Goal: Task Accomplishment & Management: Use online tool/utility

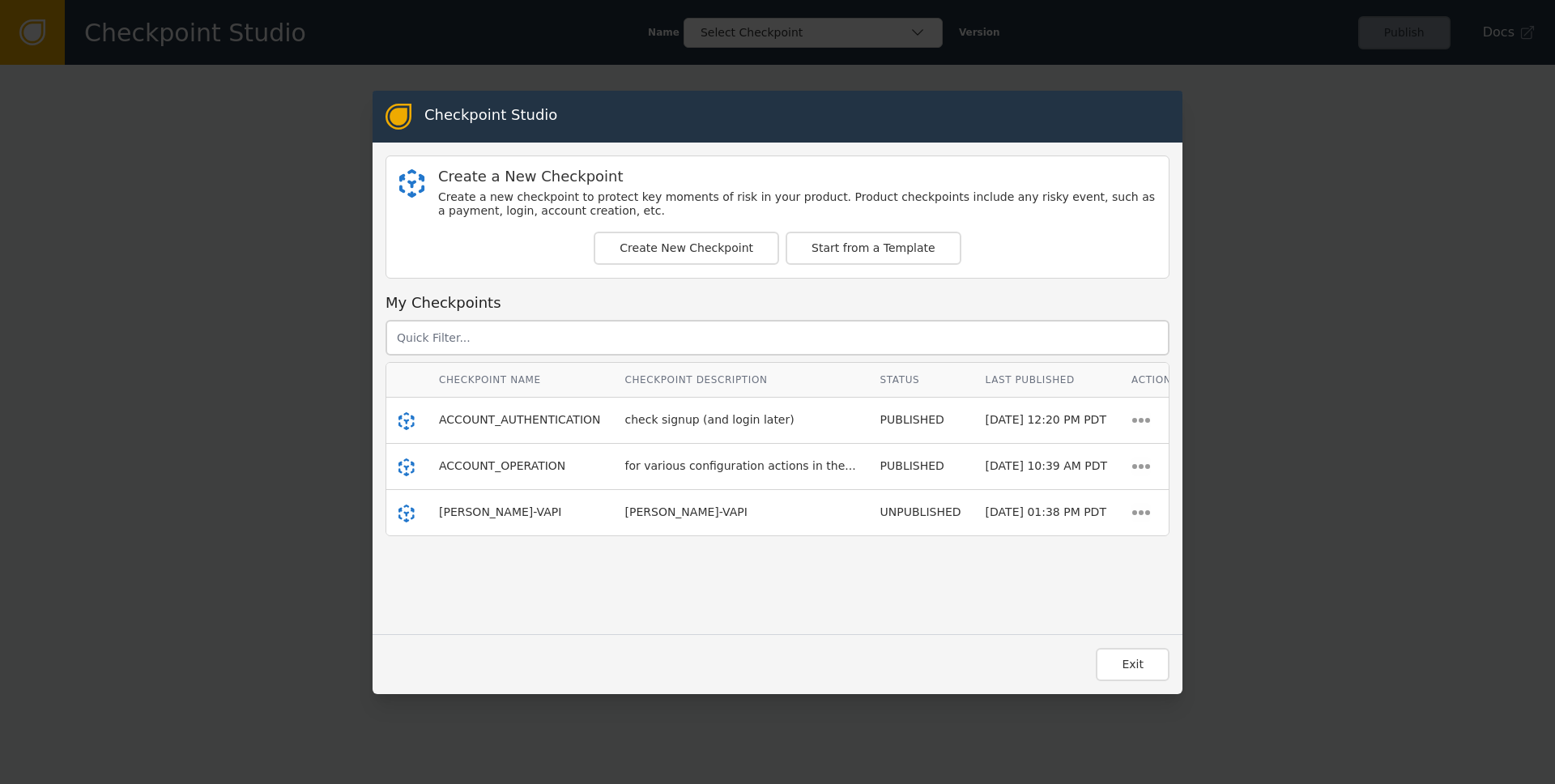
click at [527, 410] on td "ACCOUNT_AUTHENTICATION" at bounding box center [520, 420] width 186 height 46
click at [526, 420] on span "ACCOUNT_AUTHENTICATION" at bounding box center [520, 419] width 162 height 13
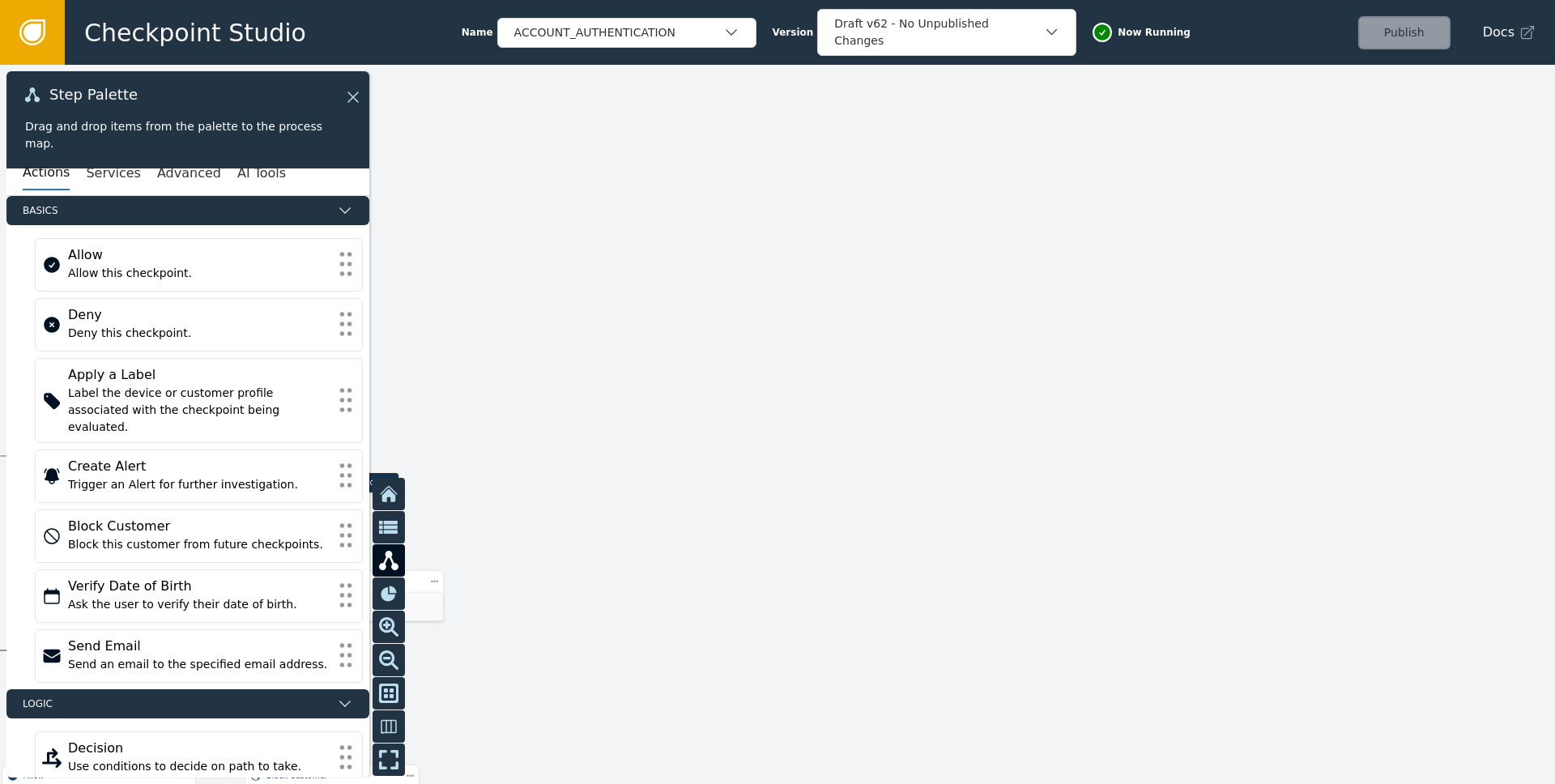
click at [351, 103] on icon at bounding box center [353, 97] width 20 height 20
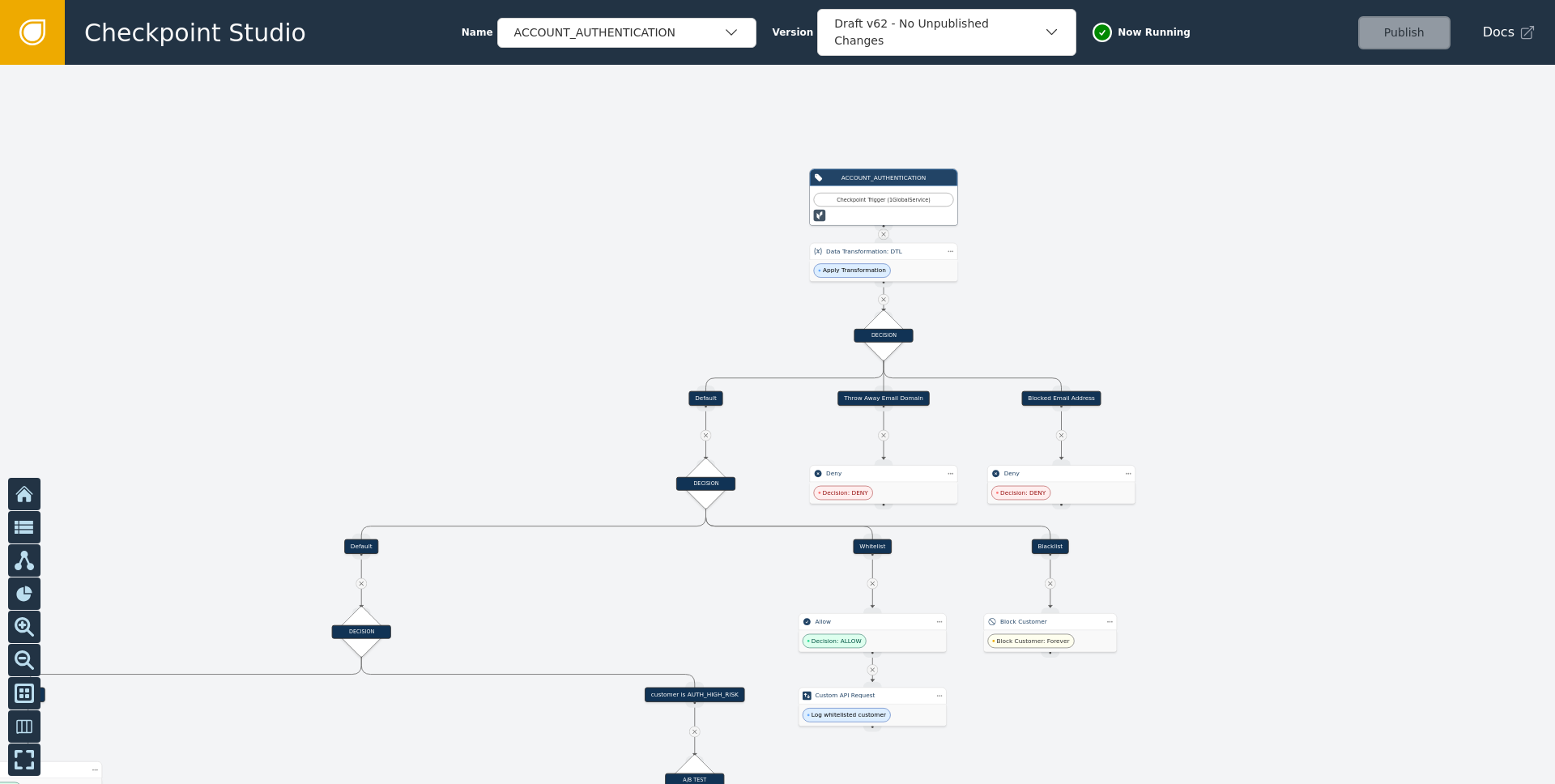
drag, startPoint x: 412, startPoint y: 356, endPoint x: 1215, endPoint y: 259, distance: 808.8
click at [1215, 259] on div at bounding box center [777, 424] width 1555 height 719
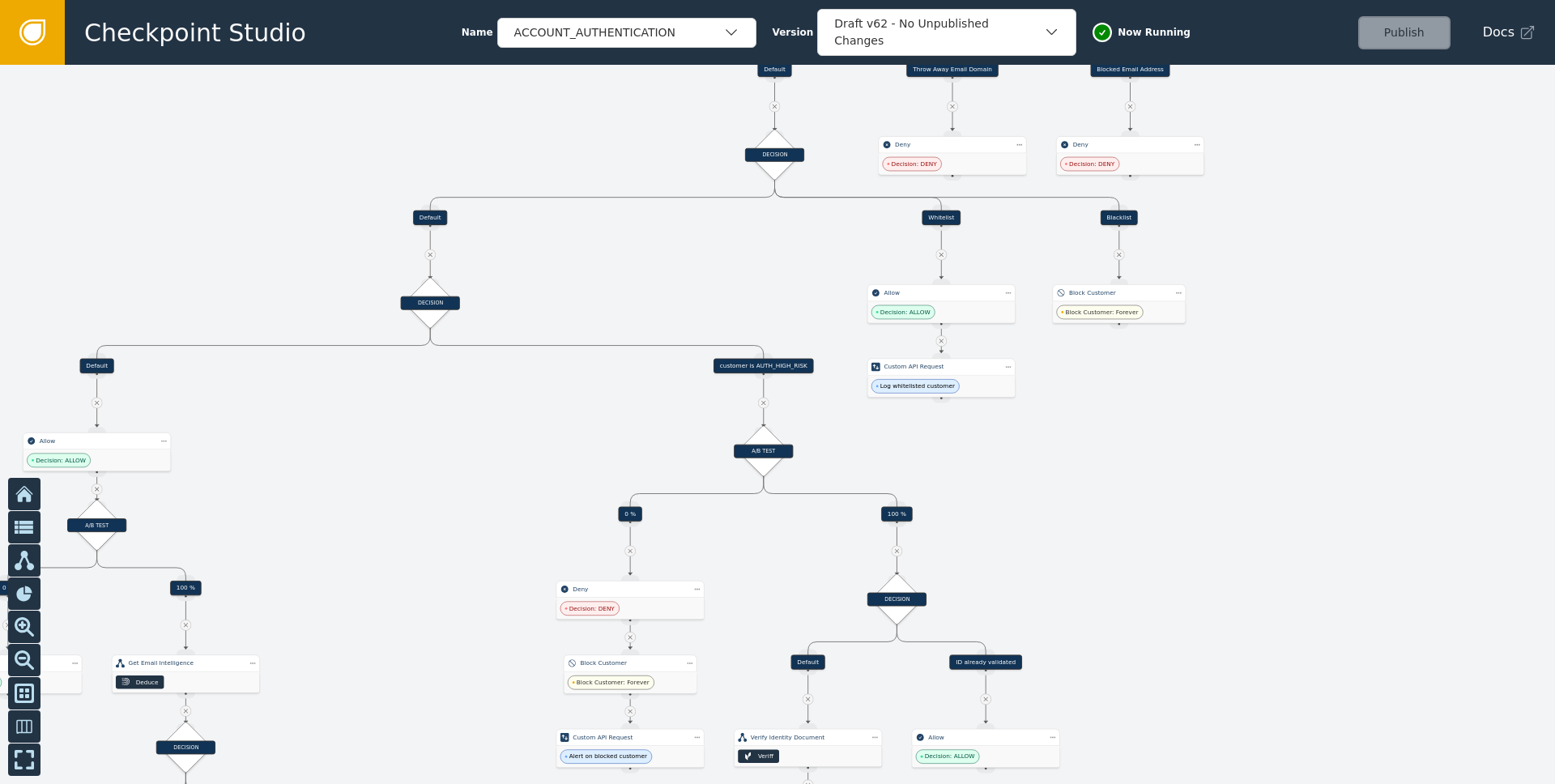
drag, startPoint x: 809, startPoint y: 617, endPoint x: 740, endPoint y: 322, distance: 303.0
click at [740, 322] on div at bounding box center [777, 424] width 1555 height 719
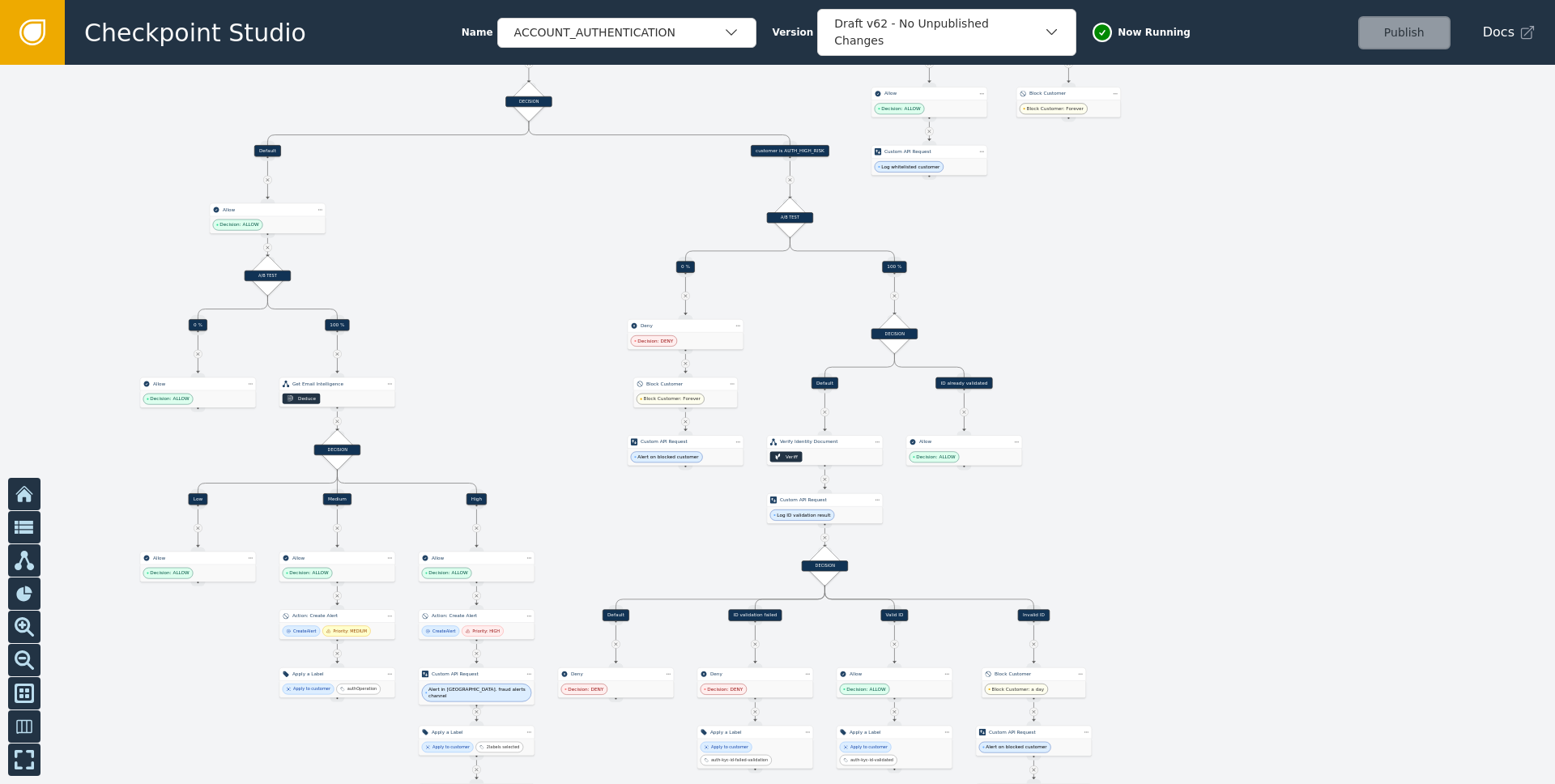
drag, startPoint x: 511, startPoint y: 526, endPoint x: 559, endPoint y: 294, distance: 236.9
click at [559, 294] on div at bounding box center [777, 424] width 1555 height 719
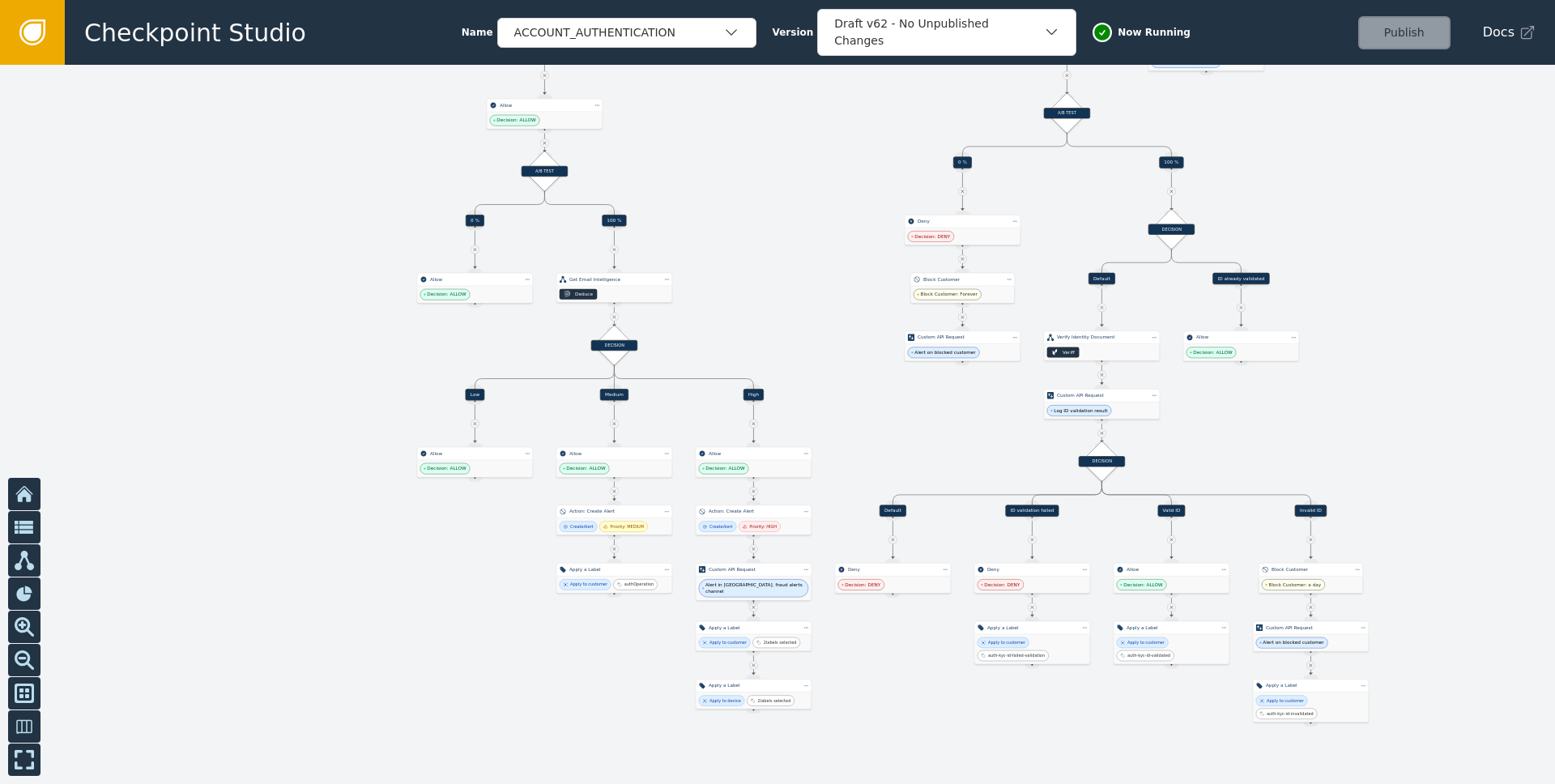
drag, startPoint x: 720, startPoint y: 261, endPoint x: 746, endPoint y: 236, distance: 36.1
click at [746, 236] on div at bounding box center [777, 424] width 1555 height 719
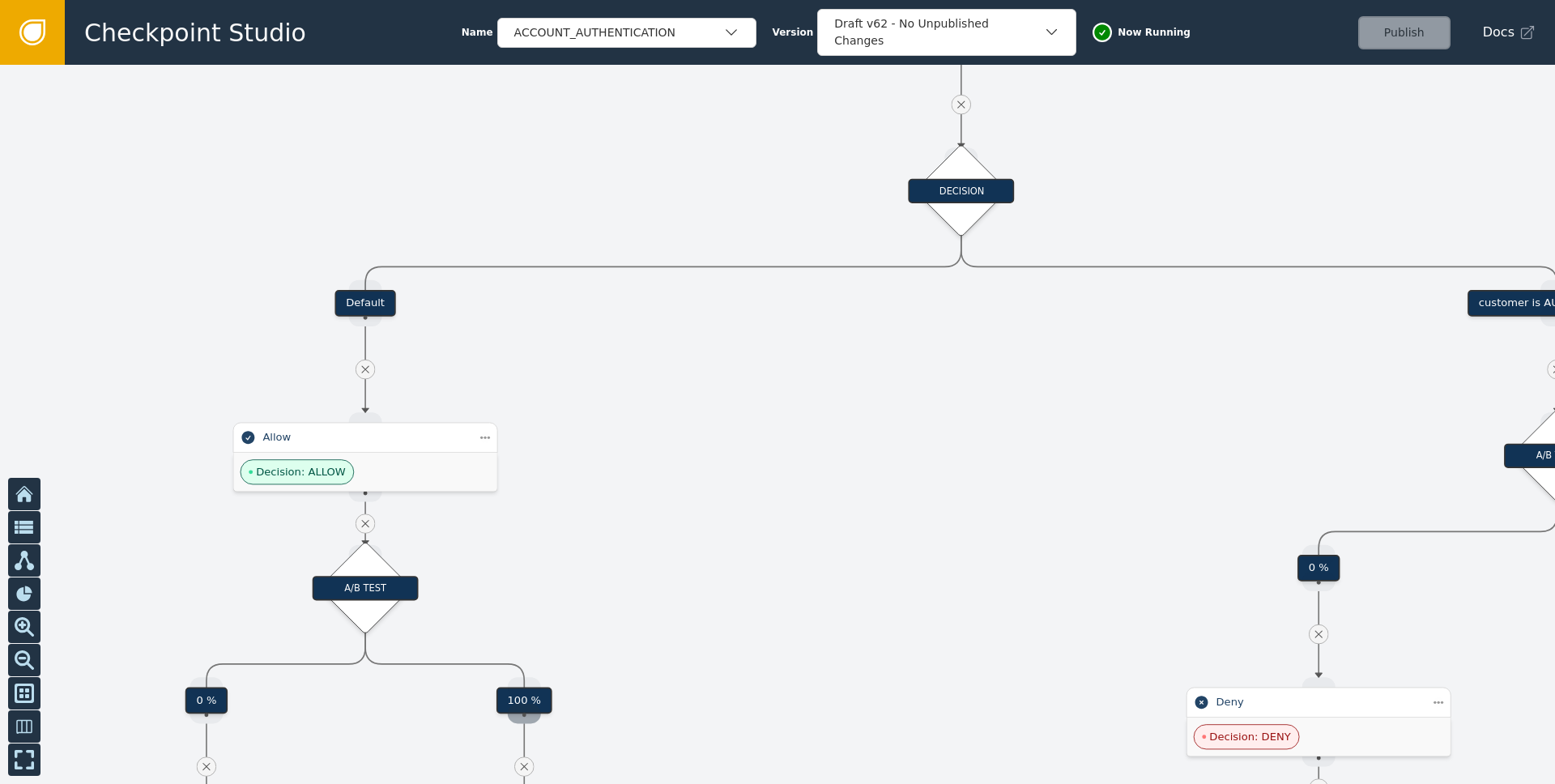
drag, startPoint x: 655, startPoint y: 161, endPoint x: 520, endPoint y: 702, distance: 557.6
click at [441, 760] on div at bounding box center [777, 424] width 1555 height 719
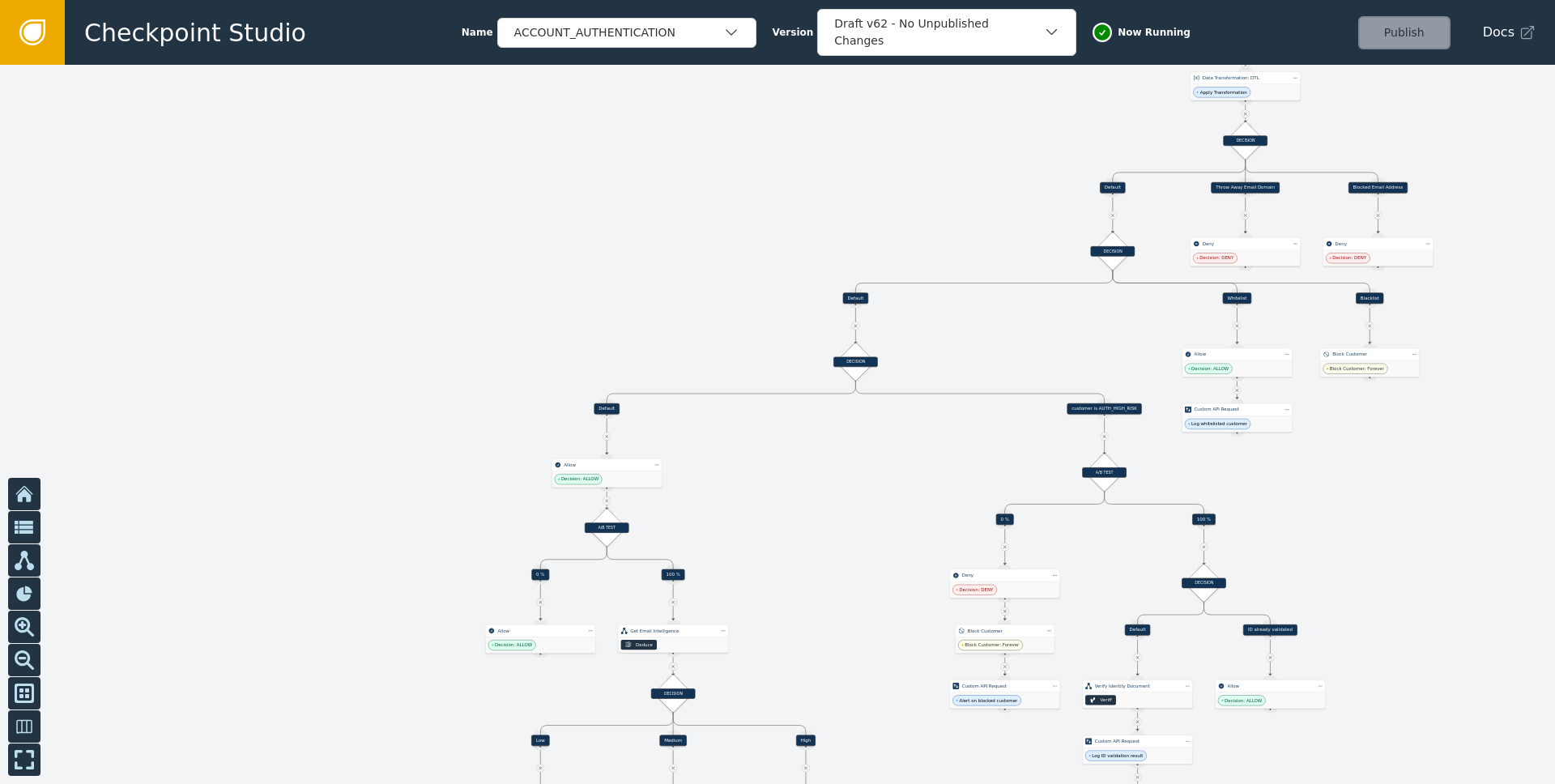
drag, startPoint x: 1163, startPoint y: 327, endPoint x: 851, endPoint y: 395, distance: 319.3
click at [849, 396] on div at bounding box center [777, 424] width 1555 height 719
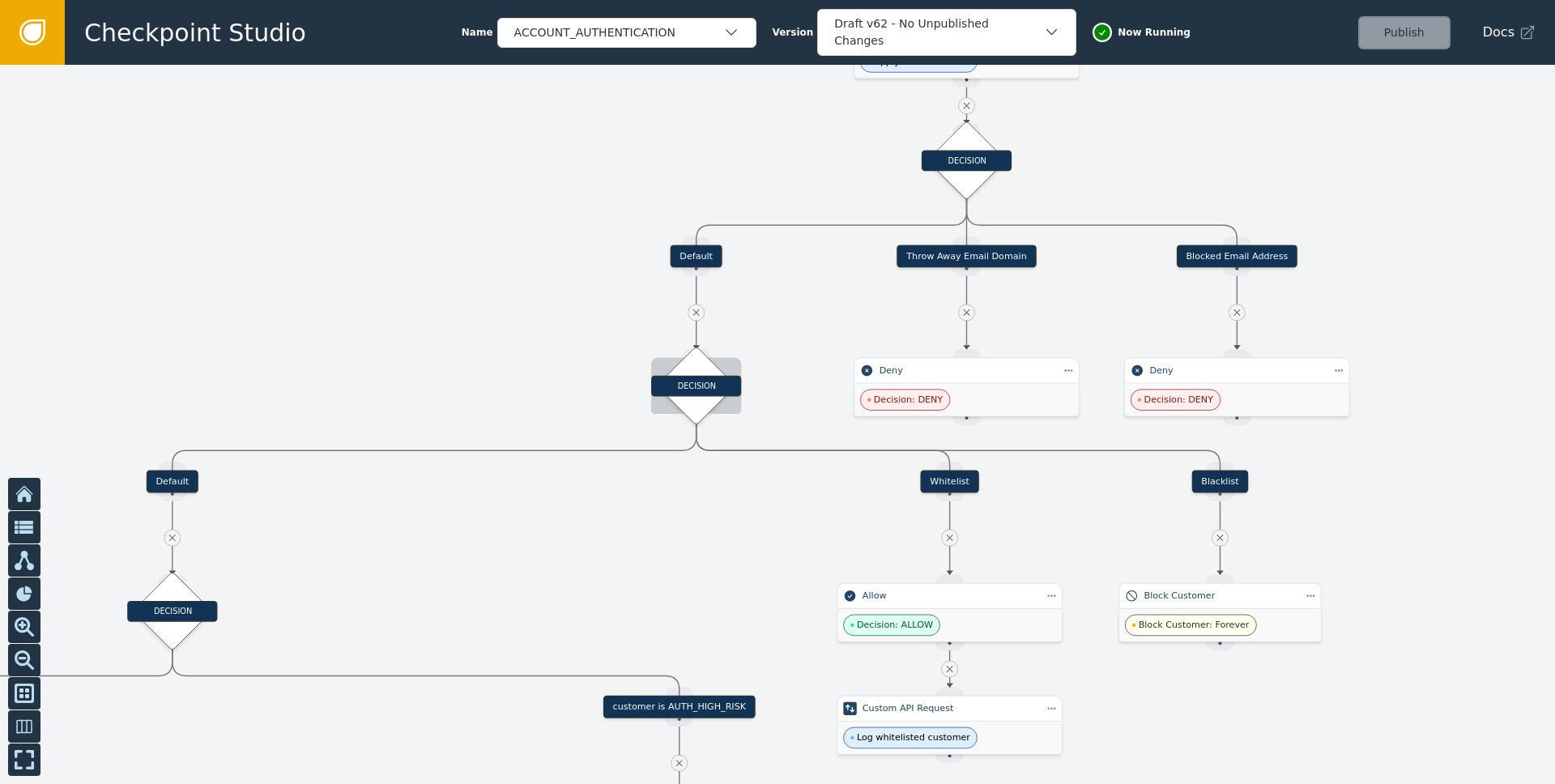
click at [707, 383] on div "DECISION" at bounding box center [696, 385] width 90 height 21
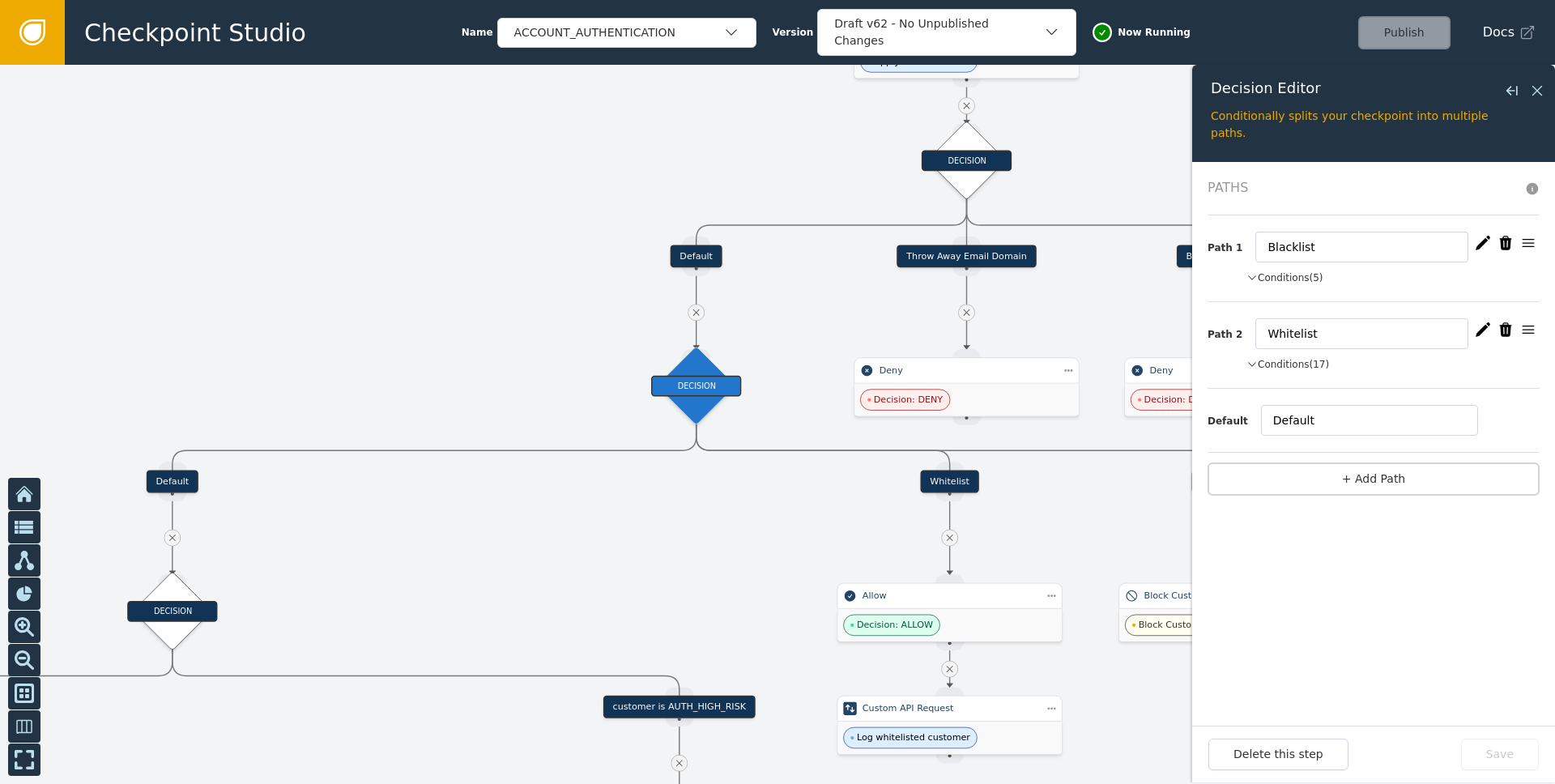
click at [1279, 366] on button "Conditions (17)" at bounding box center [1288, 365] width 83 height 14
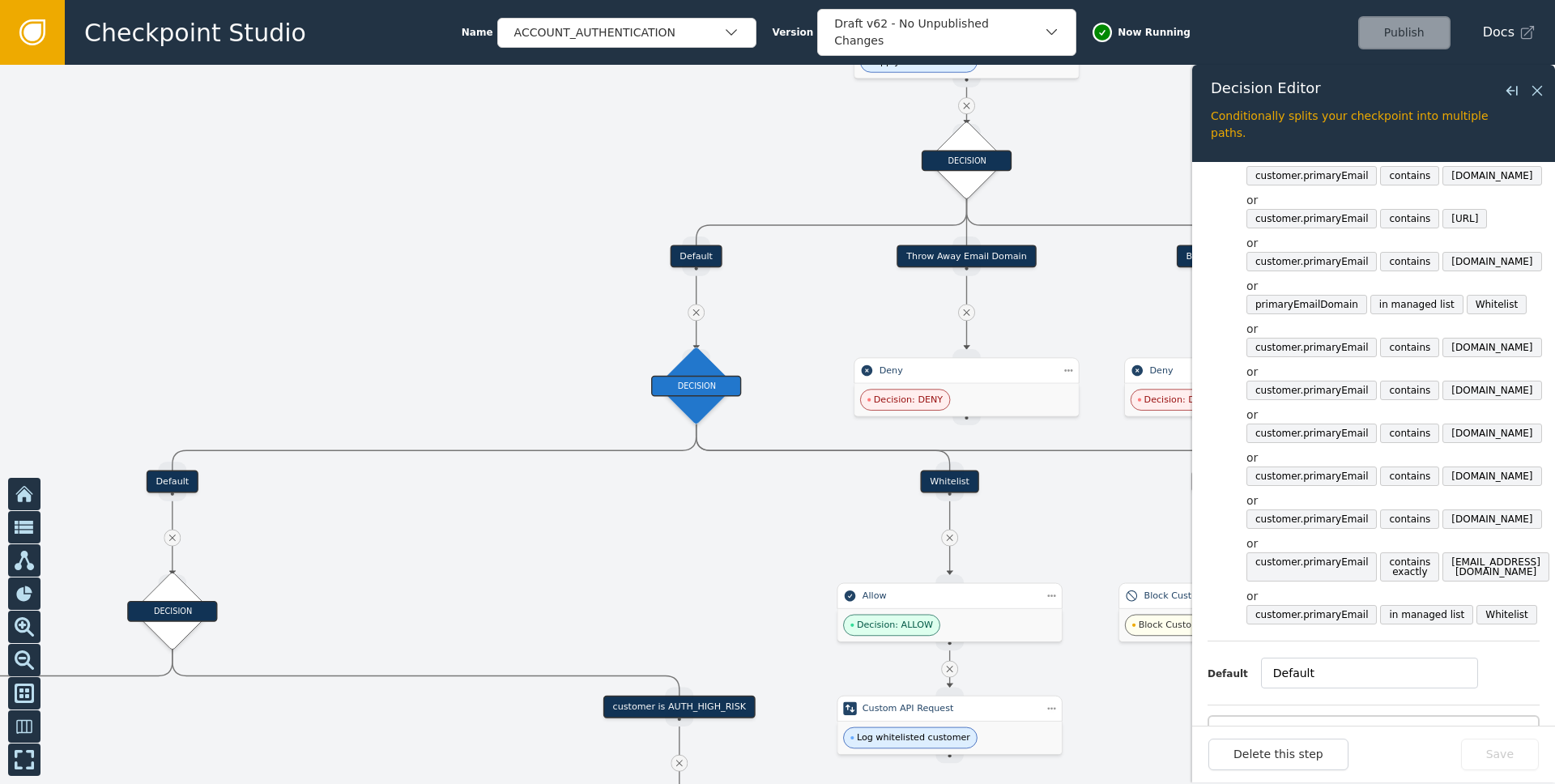
scroll to position [526, 0]
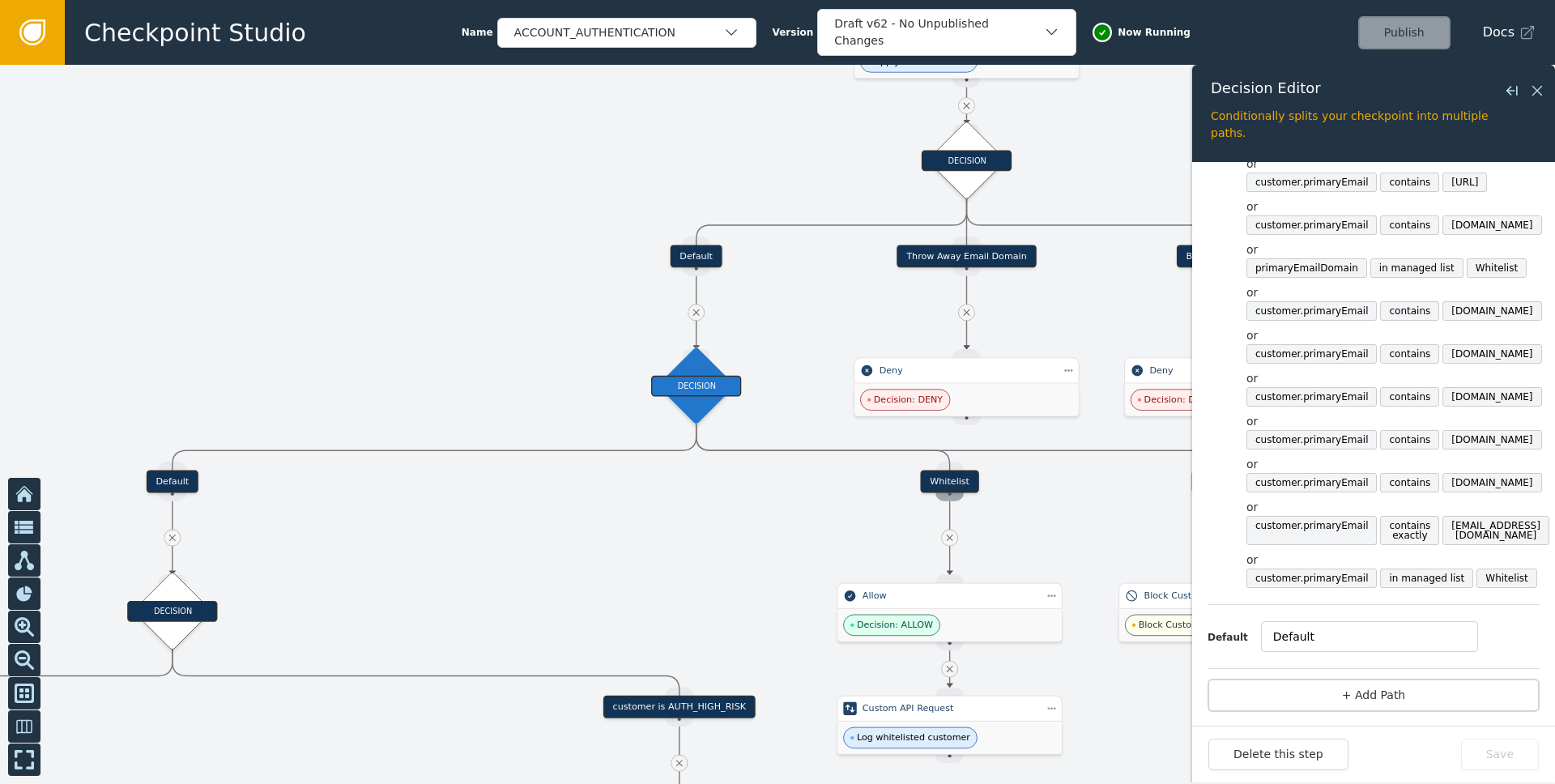
click at [955, 487] on div "Source Handle for step" at bounding box center [949, 492] width 28 height 17
click at [954, 476] on div "Whitelist" at bounding box center [949, 482] width 59 height 23
click at [948, 480] on div "Whitelist" at bounding box center [949, 482] width 59 height 23
click at [176, 484] on div "Source Handle for step" at bounding box center [171, 492] width 28 height 17
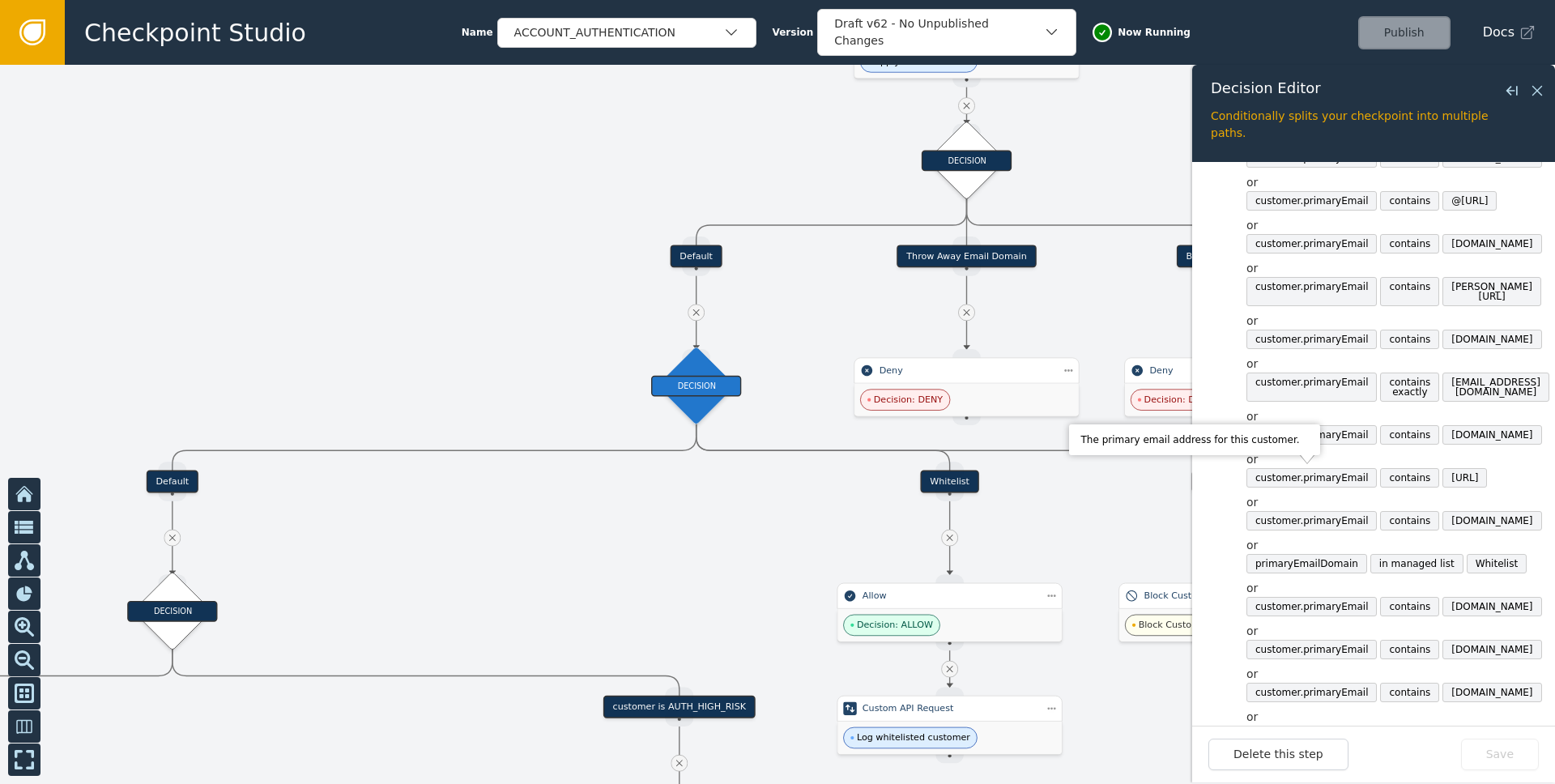
scroll to position [0, 0]
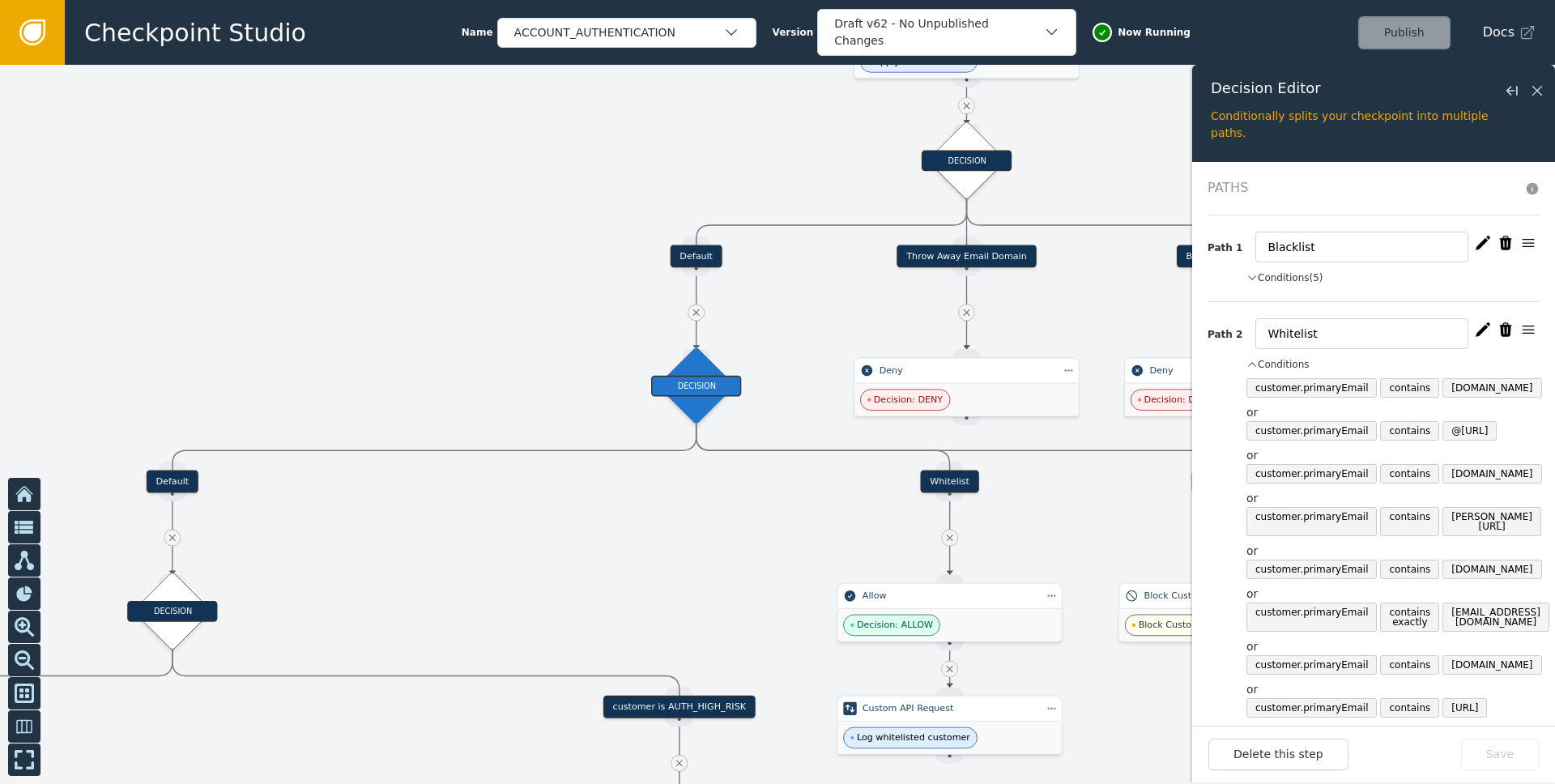
click at [1274, 359] on button "Conditions" at bounding box center [1279, 365] width 63 height 14
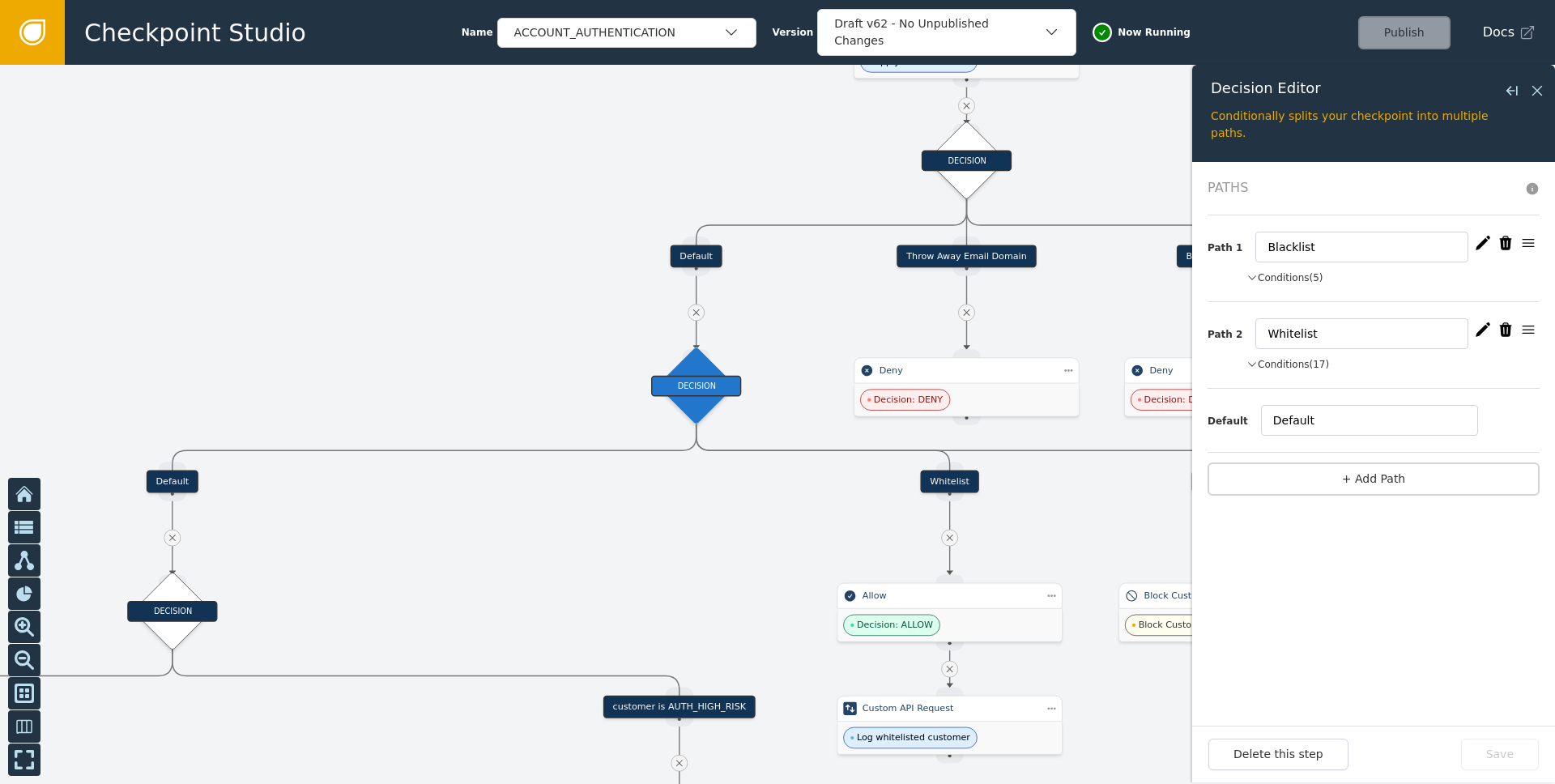
click at [703, 577] on div at bounding box center [777, 424] width 1555 height 719
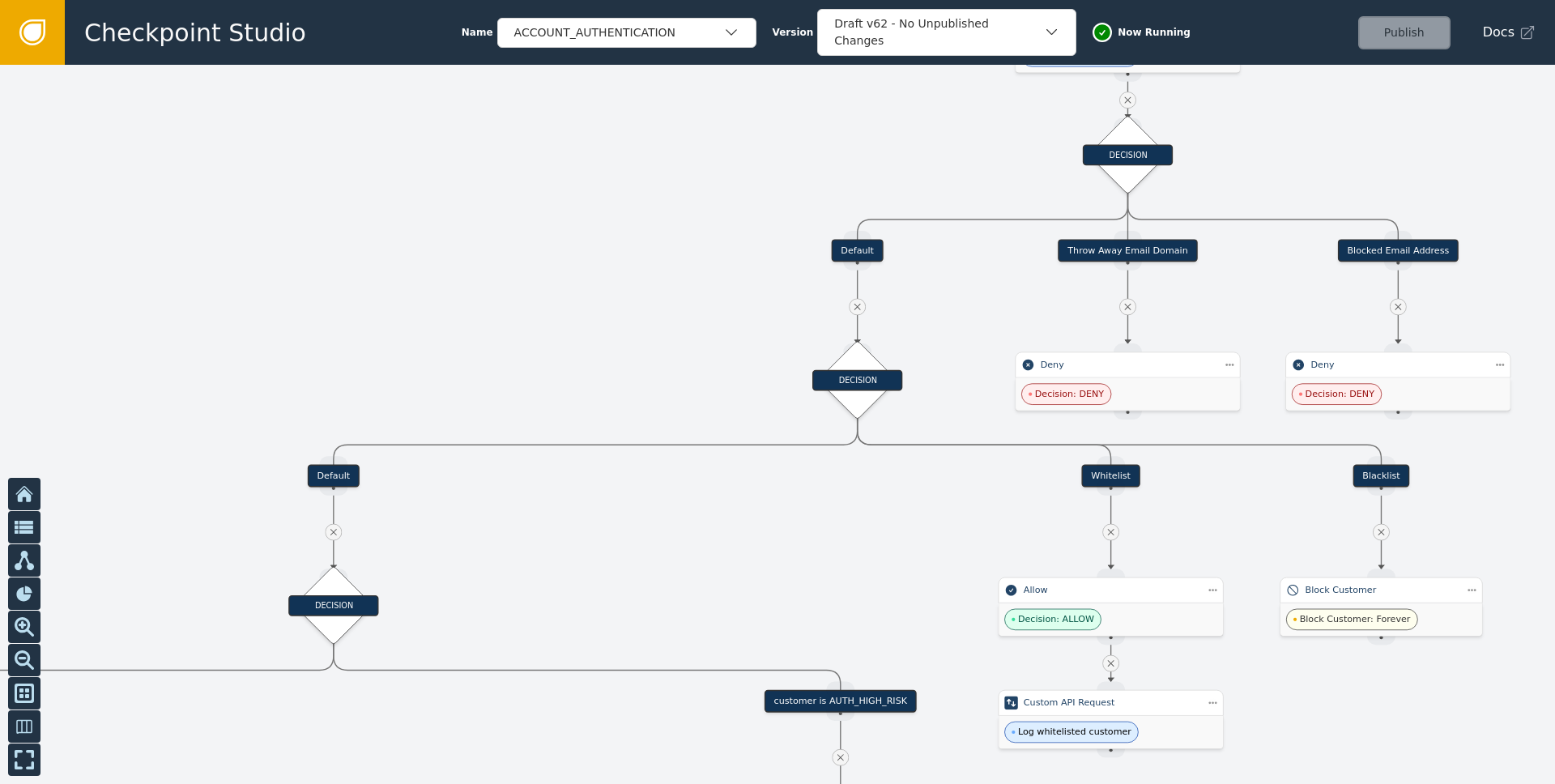
drag, startPoint x: 740, startPoint y: 554, endPoint x: 979, endPoint y: 541, distance: 239.4
click at [979, 541] on div at bounding box center [777, 424] width 1555 height 719
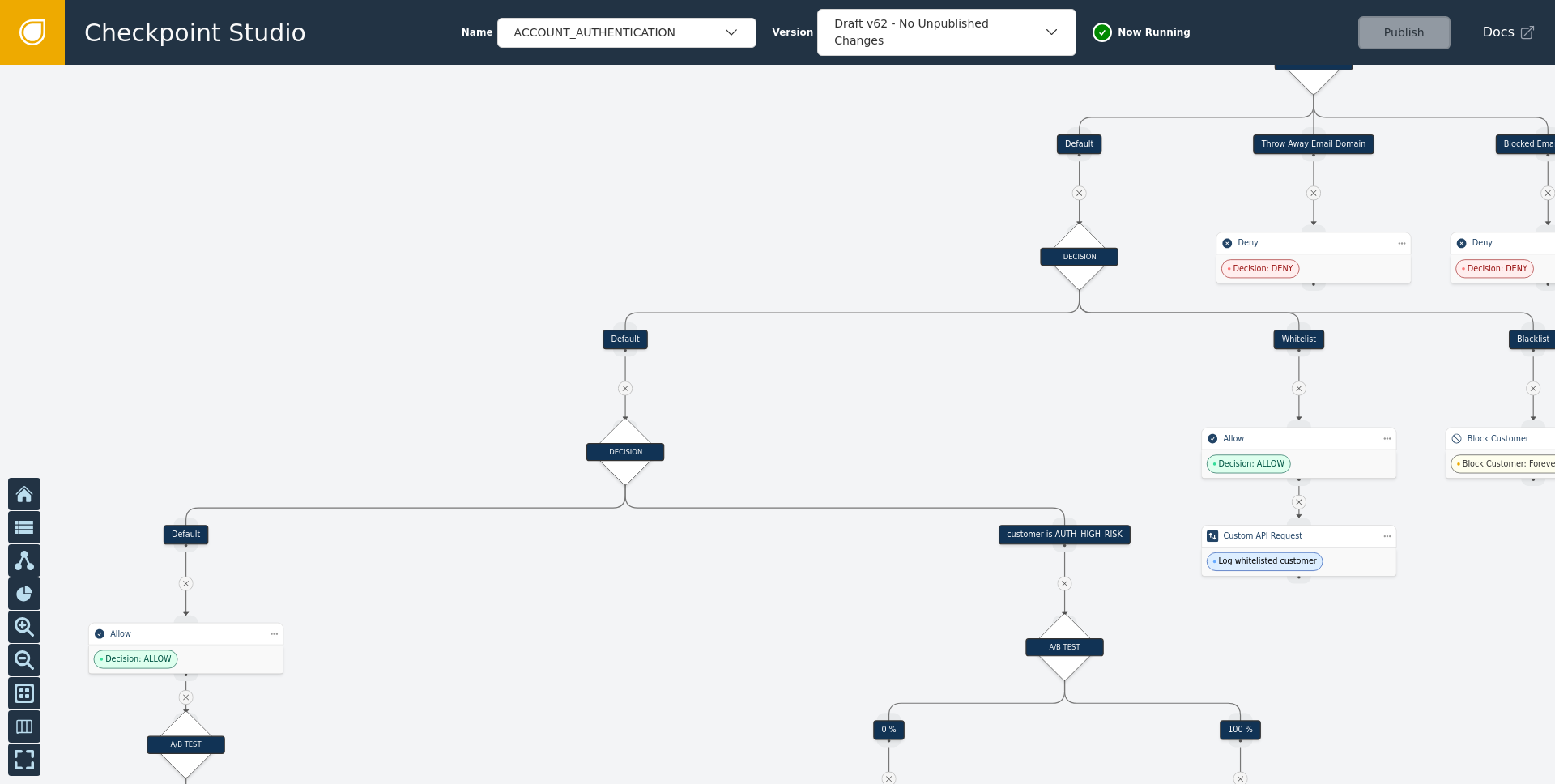
drag, startPoint x: 836, startPoint y: 563, endPoint x: 1017, endPoint y: 400, distance: 243.6
click at [1017, 400] on div at bounding box center [777, 424] width 1555 height 719
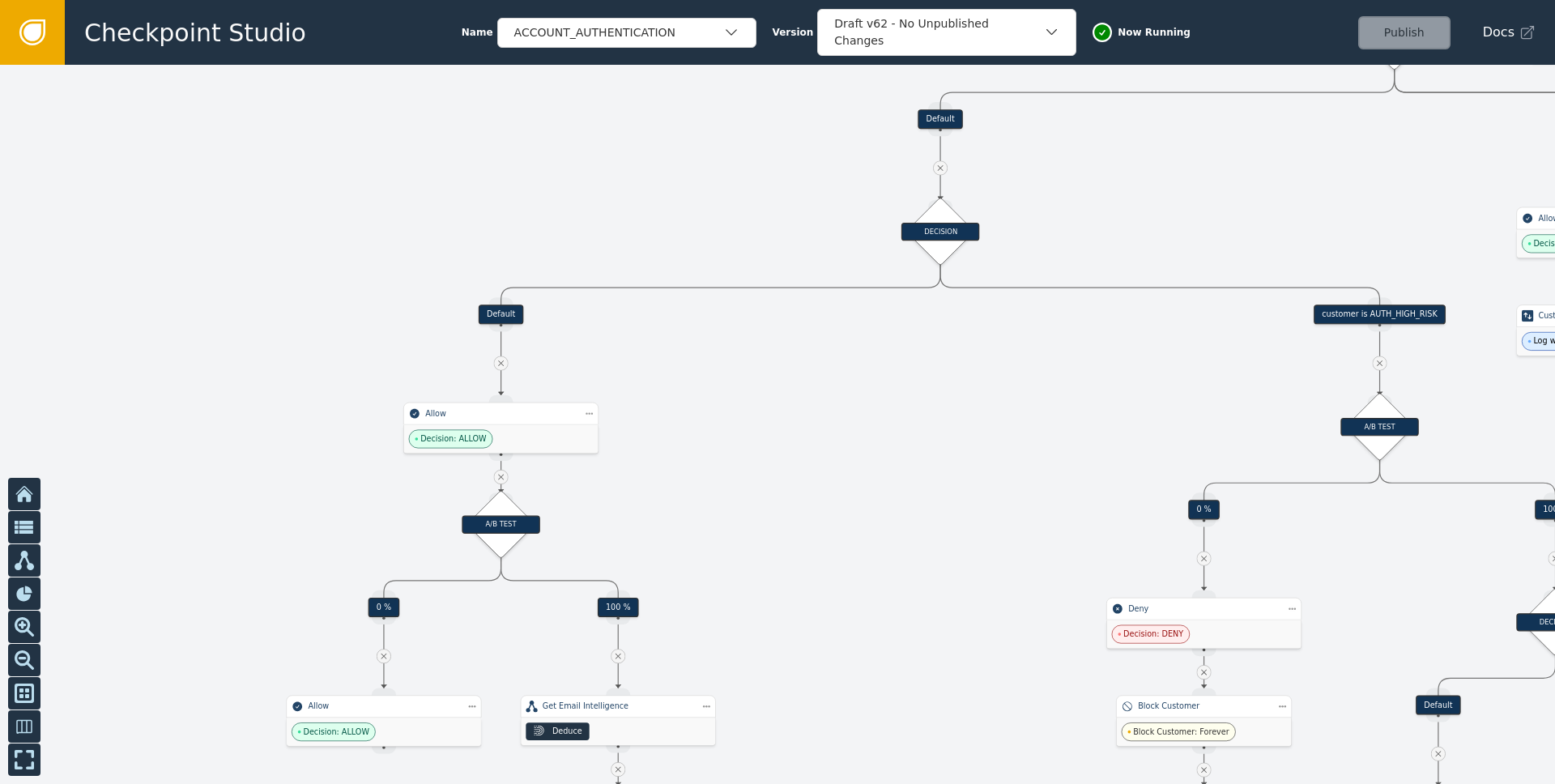
drag, startPoint x: 568, startPoint y: 520, endPoint x: 803, endPoint y: 350, distance: 290.0
click at [803, 349] on div at bounding box center [777, 424] width 1555 height 719
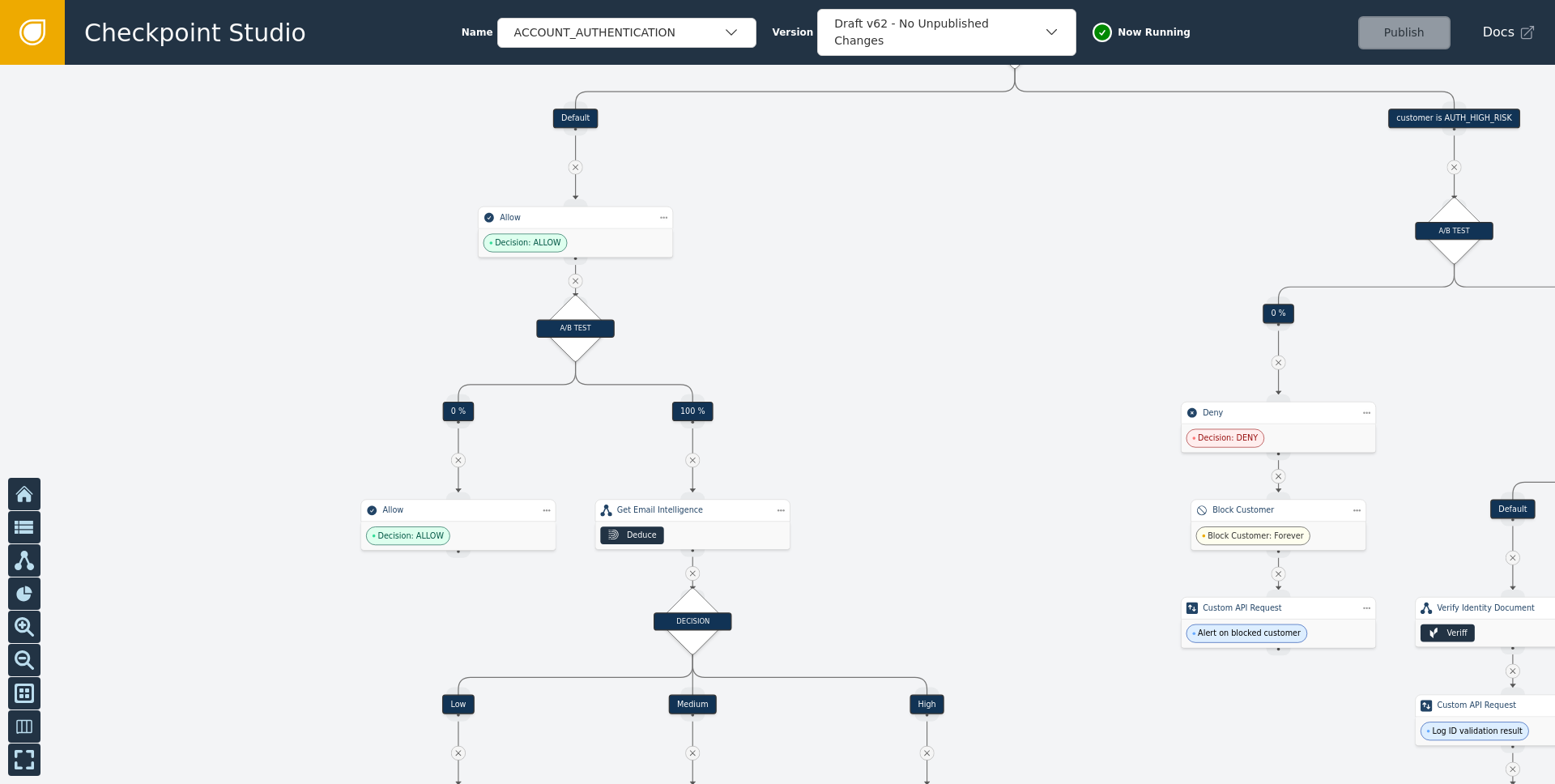
drag, startPoint x: 779, startPoint y: 497, endPoint x: 842, endPoint y: 316, distance: 191.7
click at [842, 316] on div at bounding box center [777, 424] width 1555 height 719
click at [669, 536] on div "Deduce" at bounding box center [692, 535] width 194 height 28
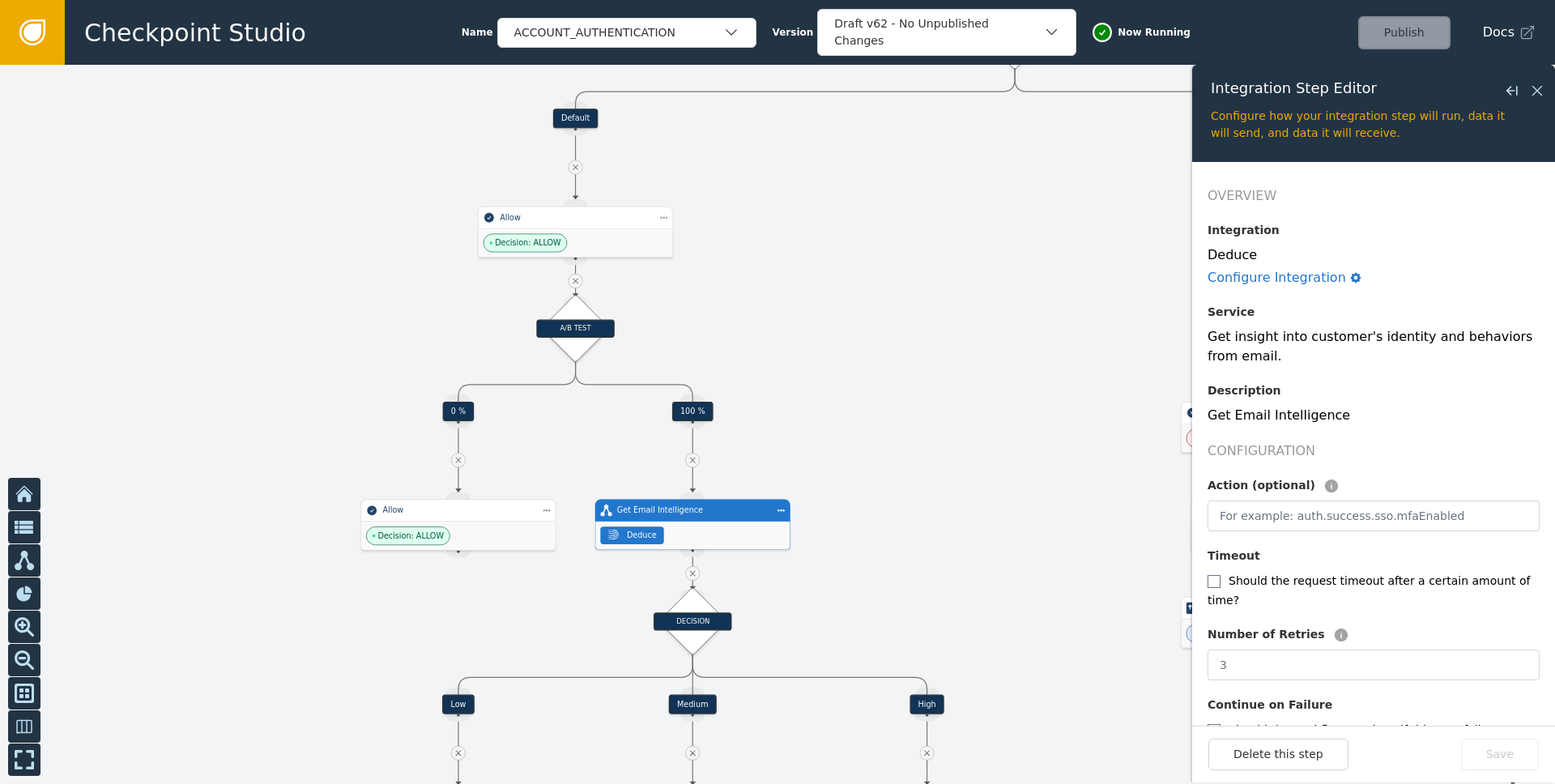
click at [1236, 249] on div "Deduce" at bounding box center [1373, 256] width 332 height 20
